Goal: Task Accomplishment & Management: Complete application form

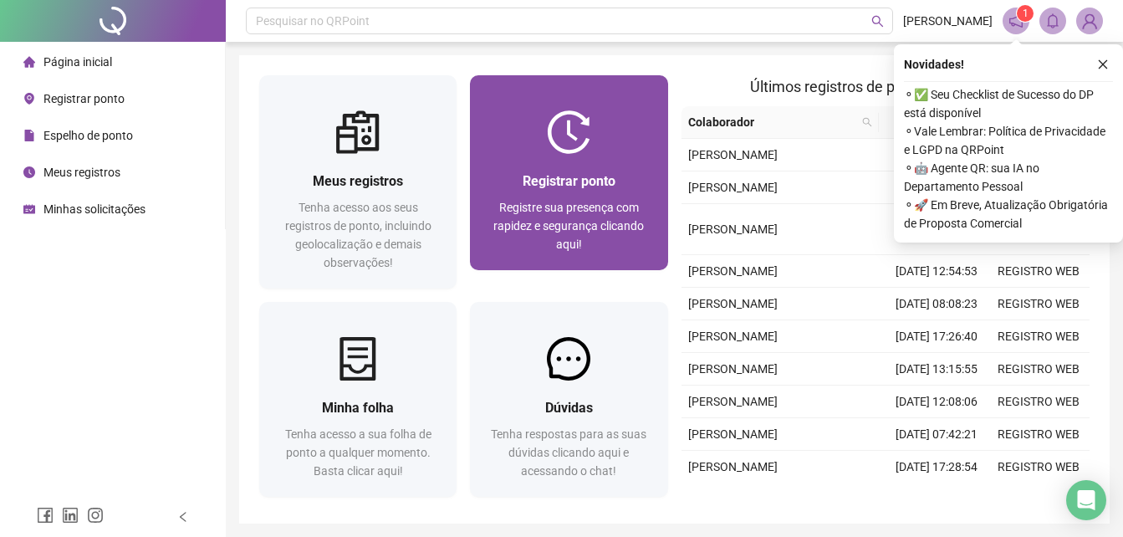
click at [596, 157] on div "Registrar ponto Registre sua presença com rapidez e segurança clicando aqui!" at bounding box center [568, 212] width 197 height 116
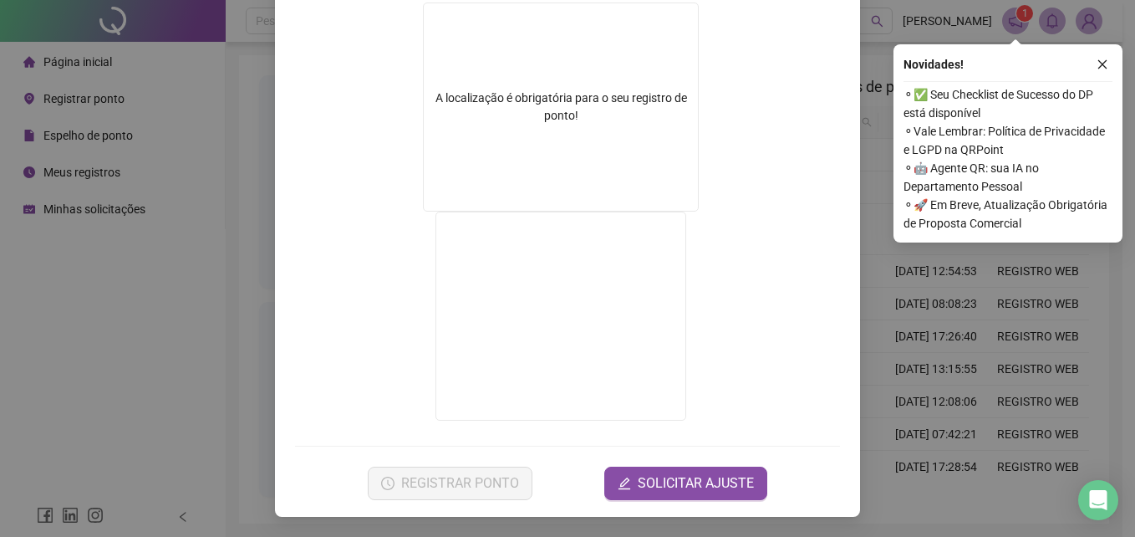
scroll to position [130, 0]
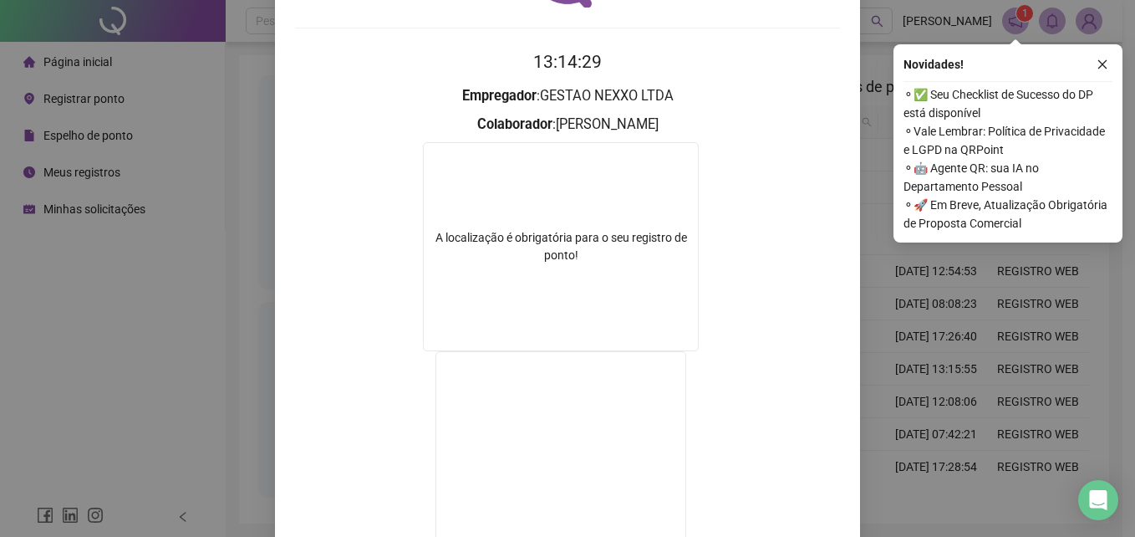
click at [833, 21] on div "Registro de ponto web 13:14:29 Empregador : GESTAO NEXXO LTDA Colaborador : [PE…" at bounding box center [567, 271] width 585 height 770
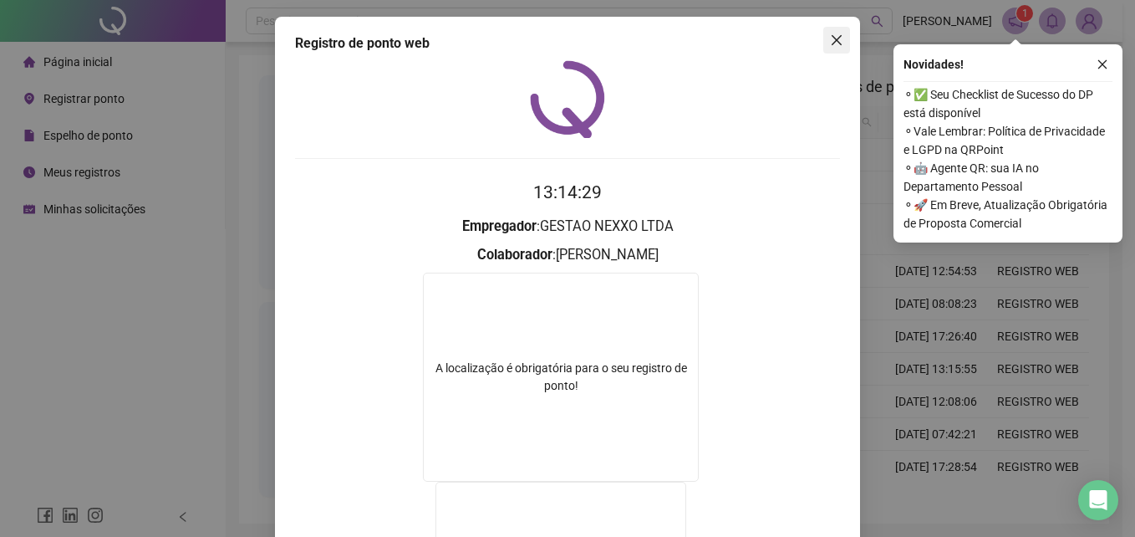
click at [833, 43] on icon "close" at bounding box center [837, 40] width 10 height 10
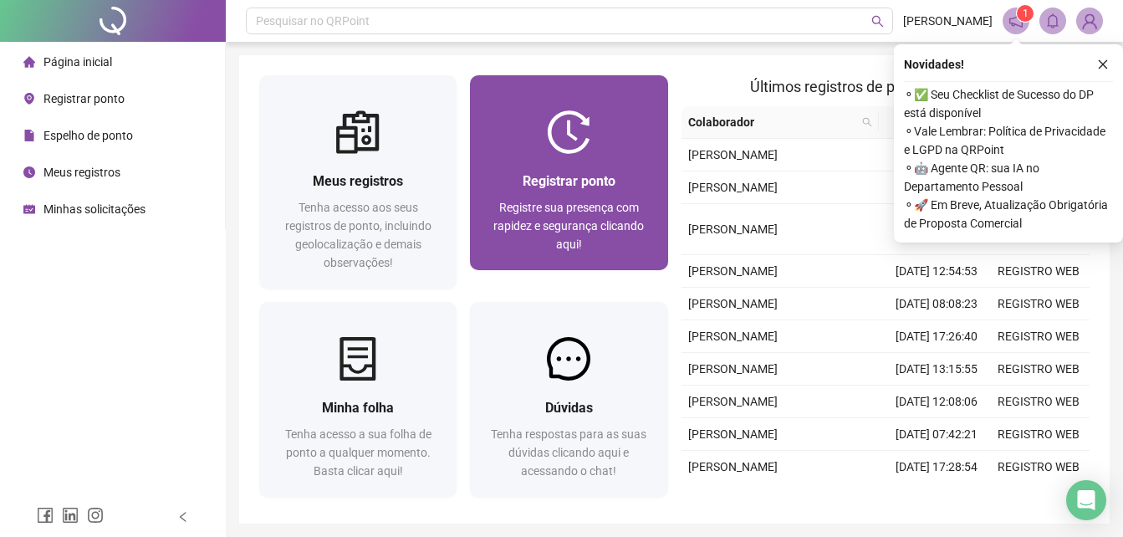
click at [565, 191] on div "Registrar ponto" at bounding box center [568, 181] width 157 height 21
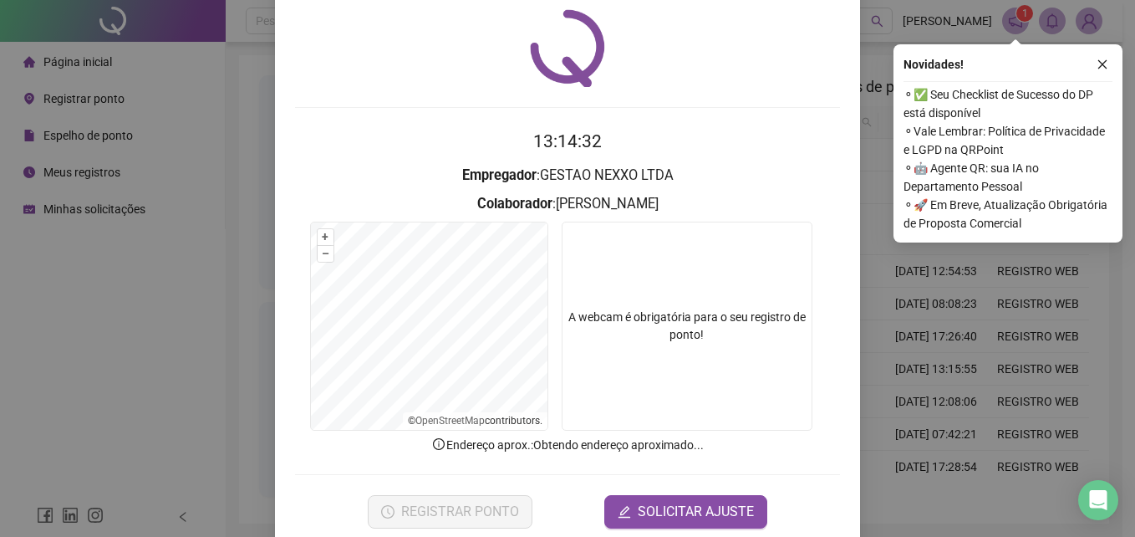
scroll to position [79, 0]
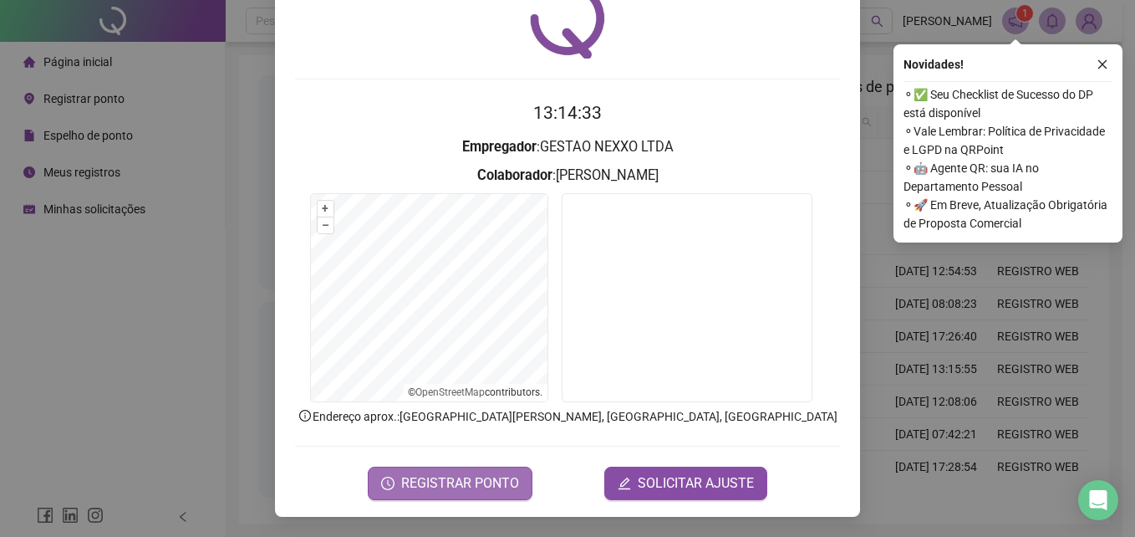
click at [495, 482] on span "REGISTRAR PONTO" at bounding box center [460, 483] width 118 height 20
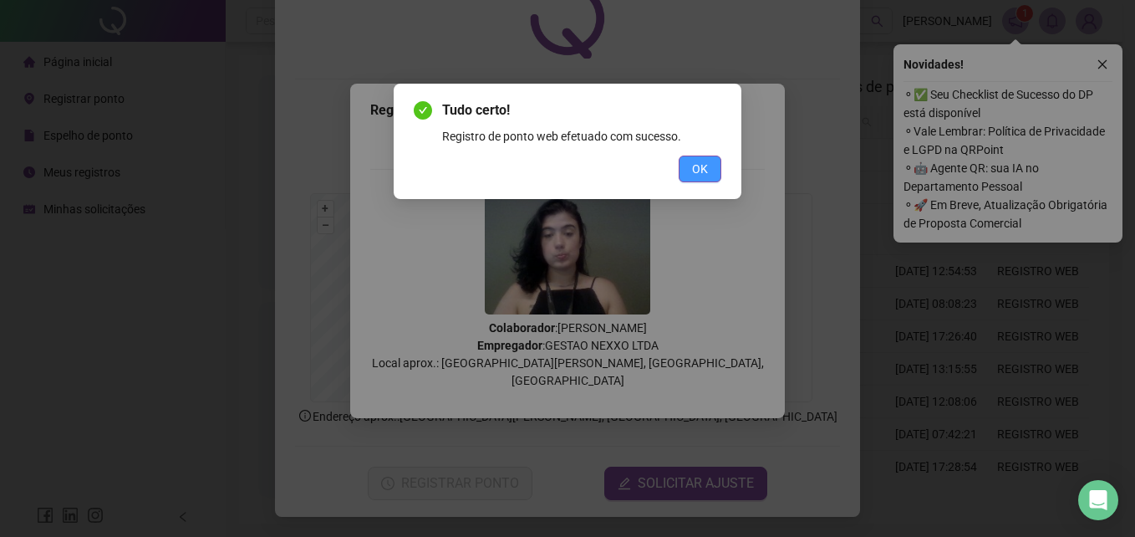
click at [711, 172] on button "OK" at bounding box center [700, 168] width 43 height 27
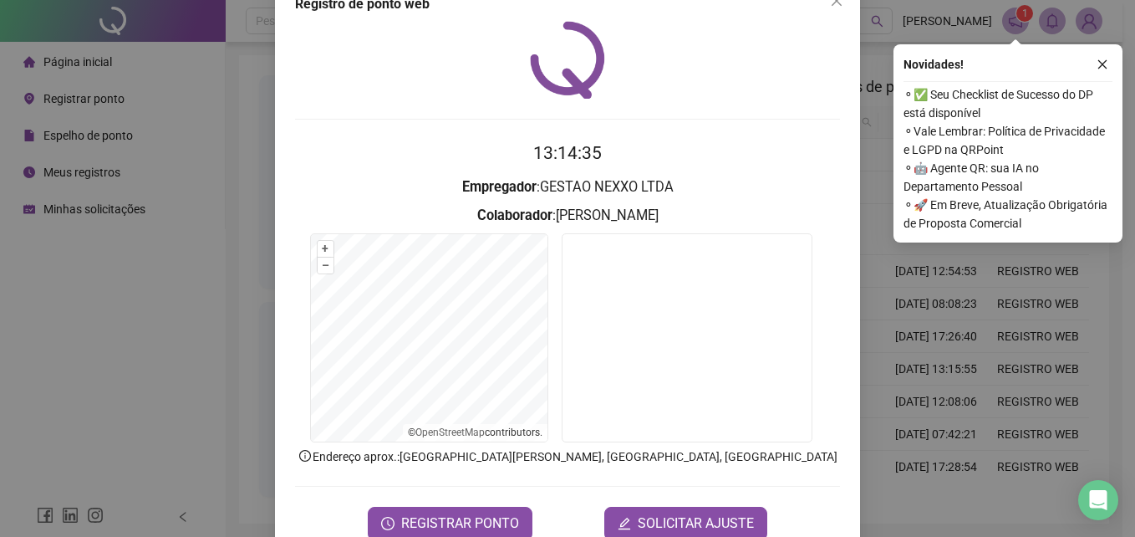
scroll to position [0, 0]
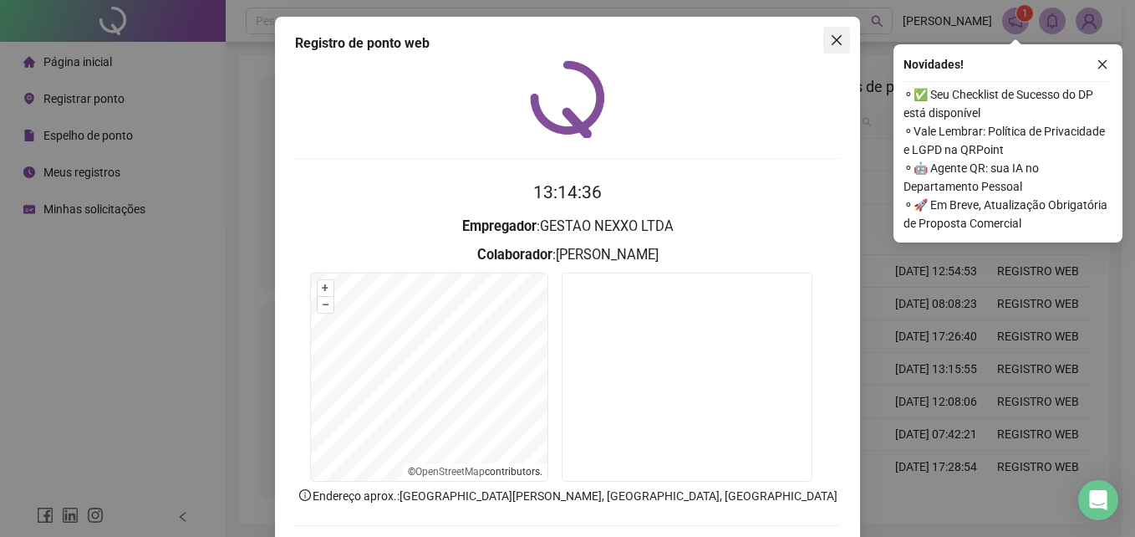
drag, startPoint x: 829, startPoint y: 23, endPoint x: 830, endPoint y: 33, distance: 10.1
click at [830, 33] on div "Registro de ponto web 13:14:36 Empregador : GESTAO NEXXO LTDA Colaborador : [PE…" at bounding box center [567, 306] width 585 height 579
drag, startPoint x: 830, startPoint y: 33, endPoint x: 830, endPoint y: 43, distance: 10.0
click at [830, 43] on icon "close" at bounding box center [836, 39] width 13 height 13
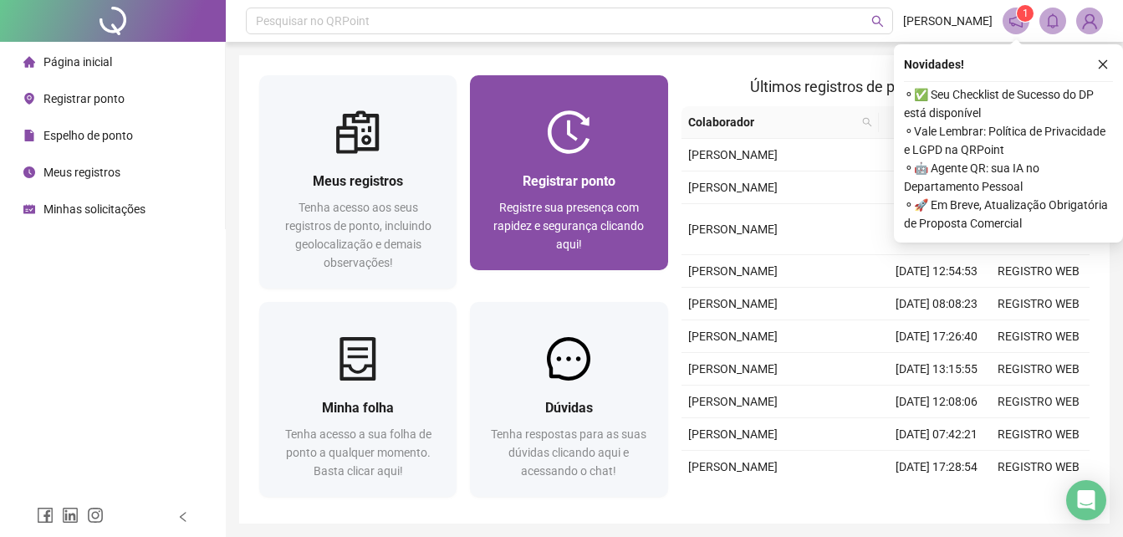
click at [543, 170] on div "Registrar ponto Registre sua presença com rapidez e segurança clicando aqui!" at bounding box center [568, 212] width 197 height 116
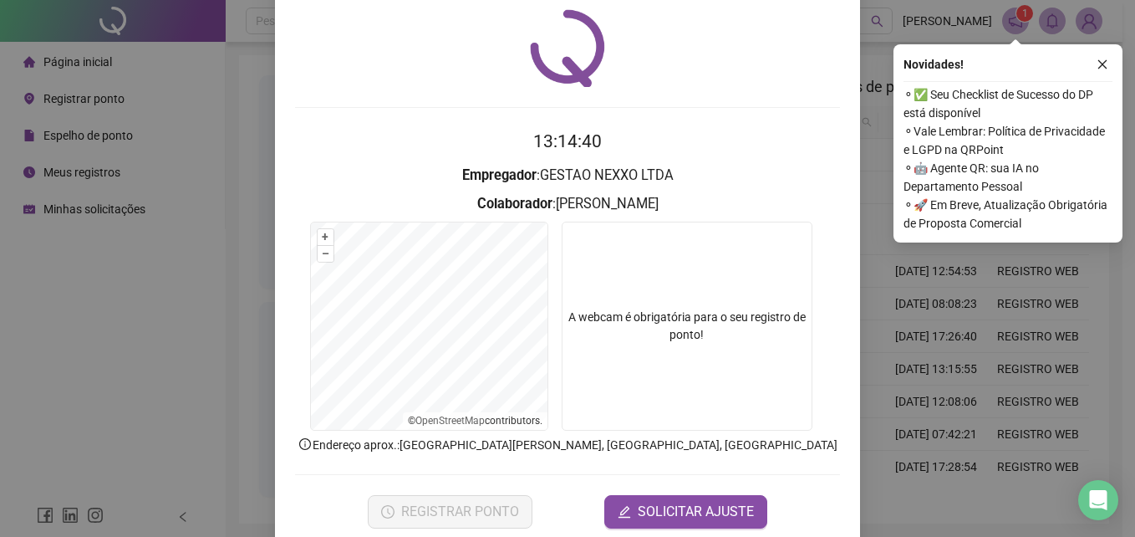
scroll to position [79, 0]
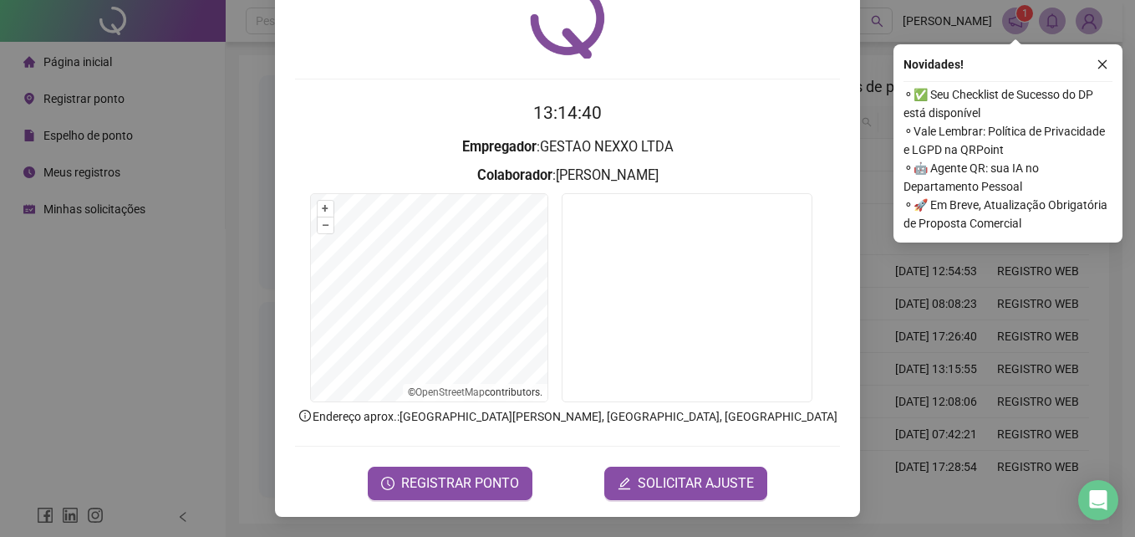
drag, startPoint x: 662, startPoint y: 451, endPoint x: 648, endPoint y: 495, distance: 46.5
click at [661, 456] on form "13:14:40 Empregador : GESTAO NEXXO LTDA Colaborador : [PERSON_NAME] + – ⇧ › © O…" at bounding box center [567, 299] width 545 height 400
click at [648, 495] on button "SOLICITAR AJUSTE" at bounding box center [685, 482] width 163 height 33
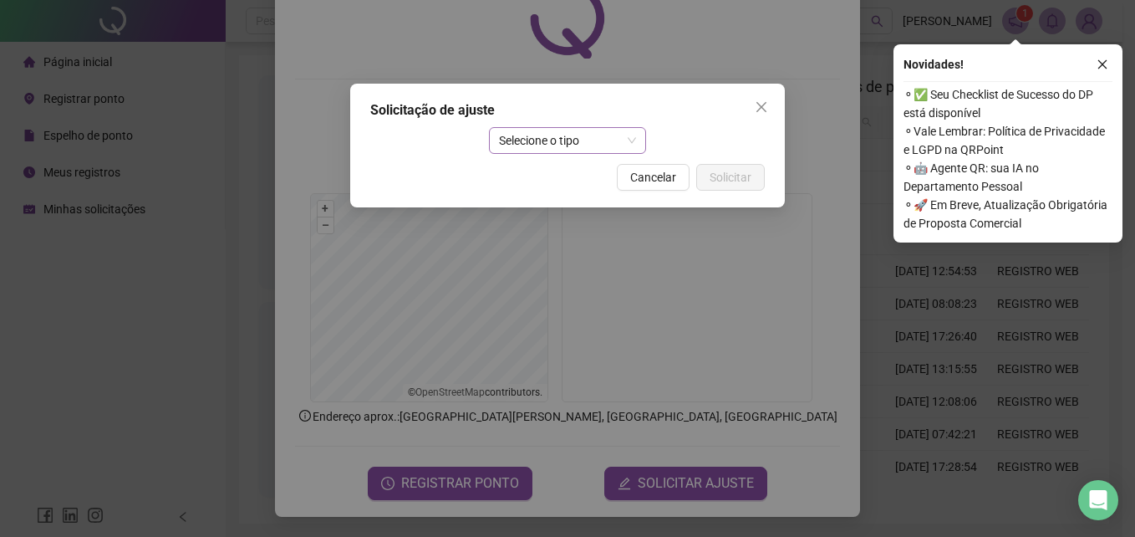
click at [549, 146] on span "Selecione o tipo" at bounding box center [568, 140] width 138 height 25
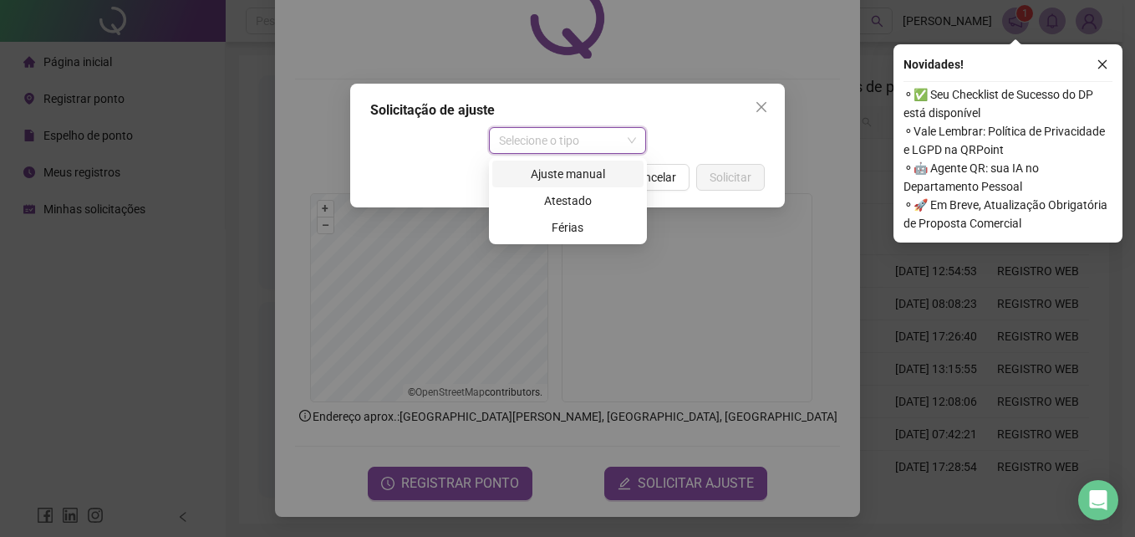
click at [568, 182] on div "Ajuste manual" at bounding box center [567, 174] width 131 height 18
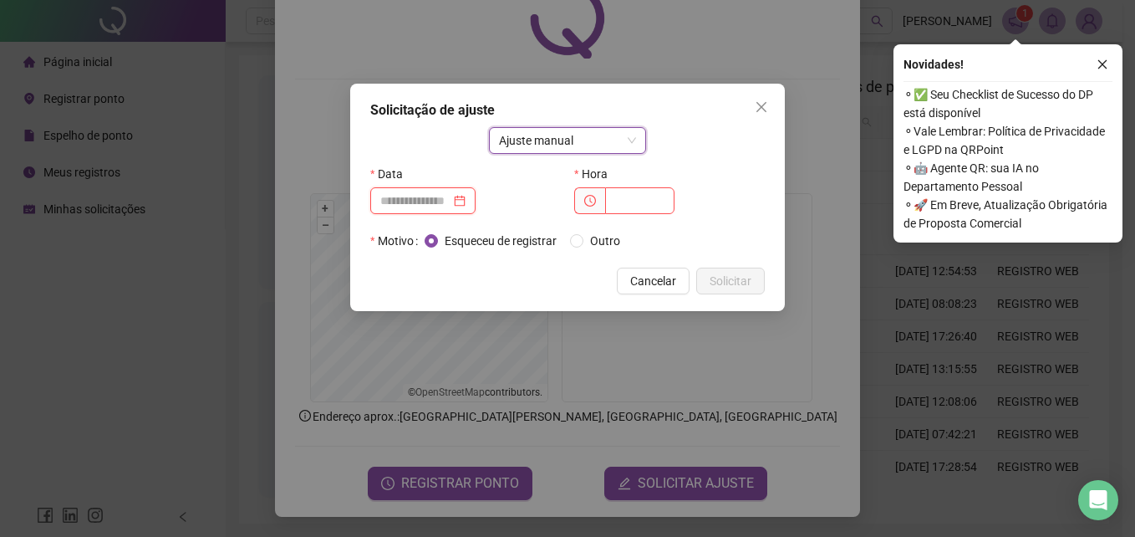
click at [440, 209] on input at bounding box center [415, 200] width 70 height 18
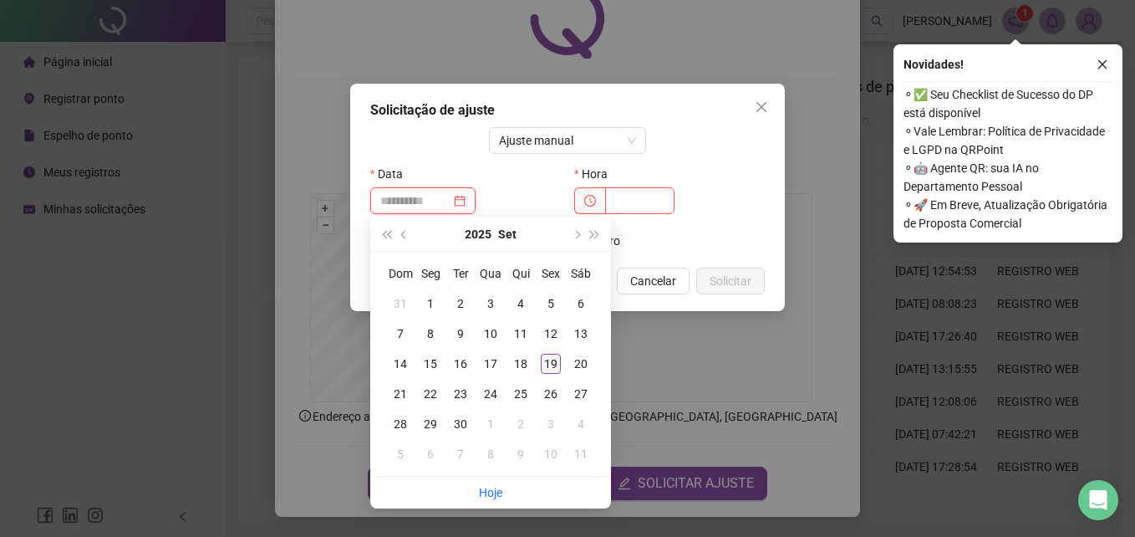
type input "**********"
click at [552, 368] on div "19" at bounding box center [551, 364] width 20 height 20
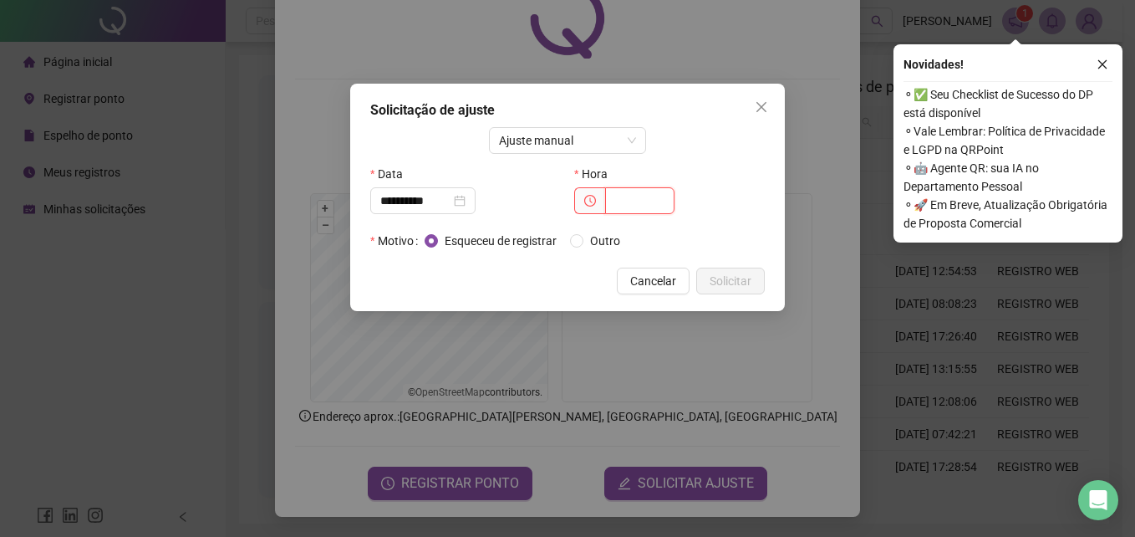
click at [633, 204] on input "text" at bounding box center [639, 200] width 69 height 27
drag, startPoint x: 660, startPoint y: 204, endPoint x: 552, endPoint y: 214, distance: 108.3
click at [552, 214] on div "**********" at bounding box center [568, 193] width 408 height 67
type input "*****"
click at [734, 280] on span "Solicitar" at bounding box center [731, 281] width 42 height 18
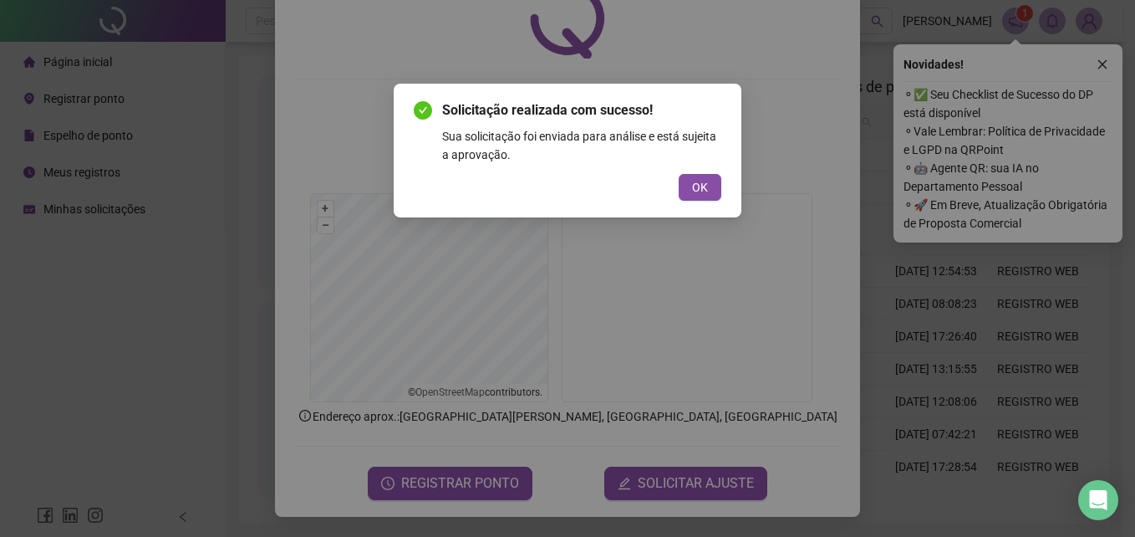
click at [690, 168] on div "Solicitação realizada com sucesso! Sua solicitação foi enviada para análise e e…" at bounding box center [568, 150] width 308 height 100
click at [690, 186] on button "OK" at bounding box center [700, 187] width 43 height 27
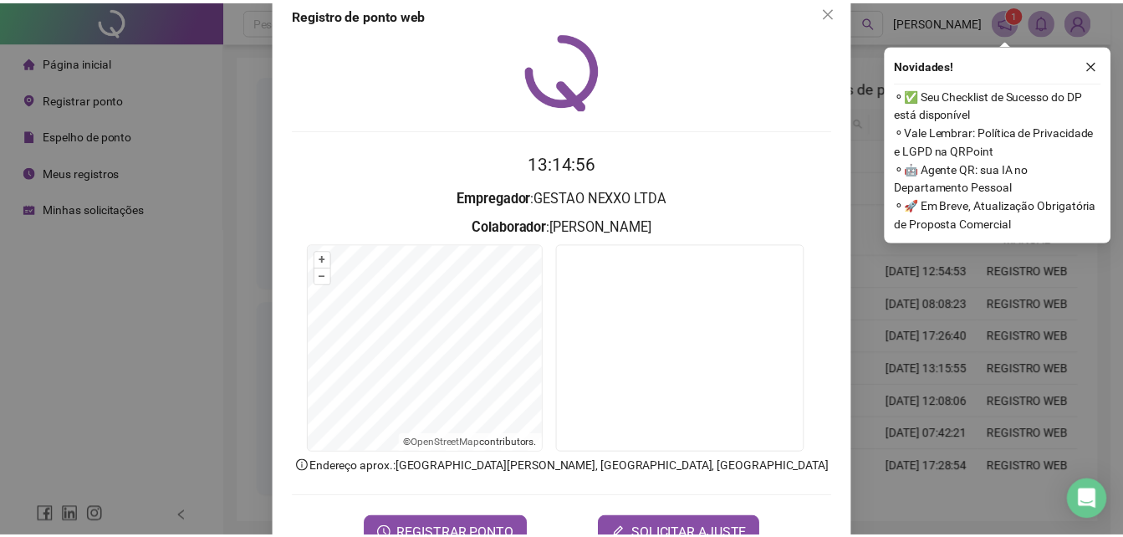
scroll to position [0, 0]
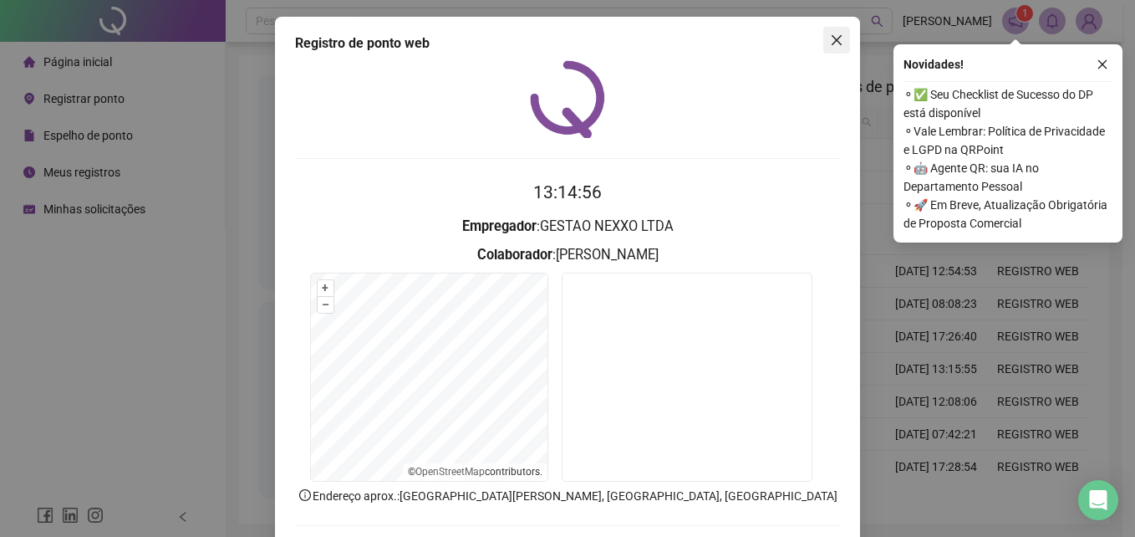
click at [823, 41] on span "Close" at bounding box center [836, 39] width 27 height 13
